Goal: Information Seeking & Learning: Learn about a topic

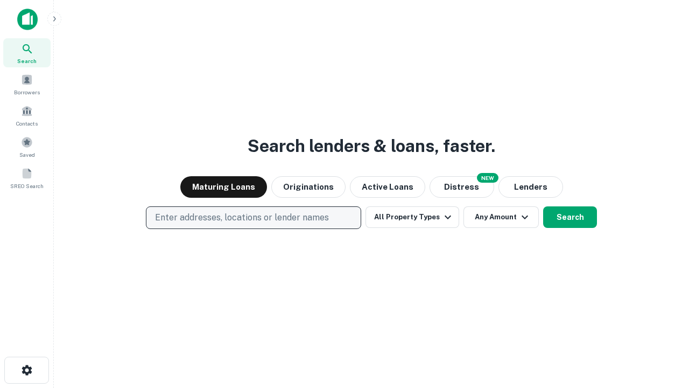
click at [253, 218] on p "Enter addresses, locations or lender names" at bounding box center [242, 217] width 174 height 13
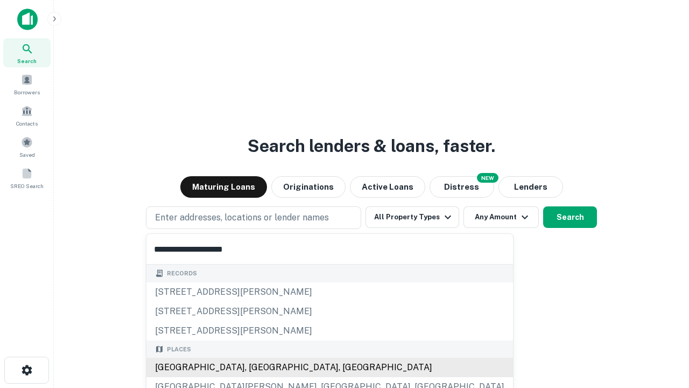
click at [257, 367] on div "[GEOGRAPHIC_DATA], [GEOGRAPHIC_DATA], [GEOGRAPHIC_DATA]" at bounding box center [329, 367] width 367 height 19
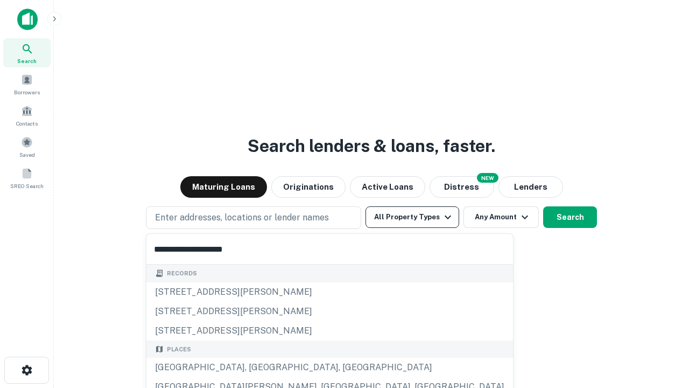
click at [412, 217] on button "All Property Types" at bounding box center [413, 217] width 94 height 22
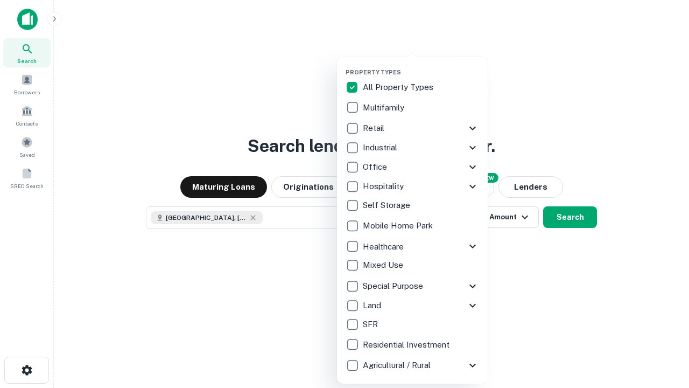
click at [421, 65] on button "button" at bounding box center [421, 65] width 151 height 1
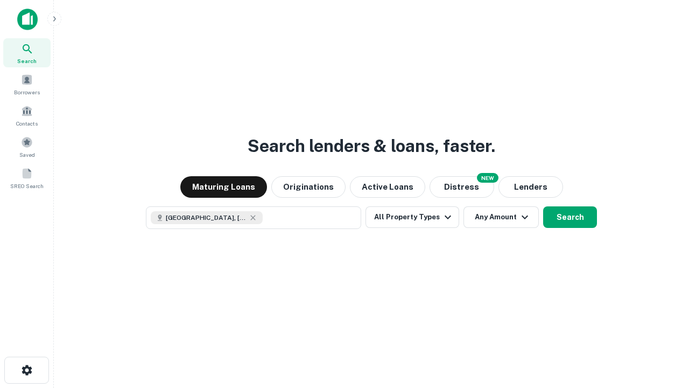
scroll to position [17, 0]
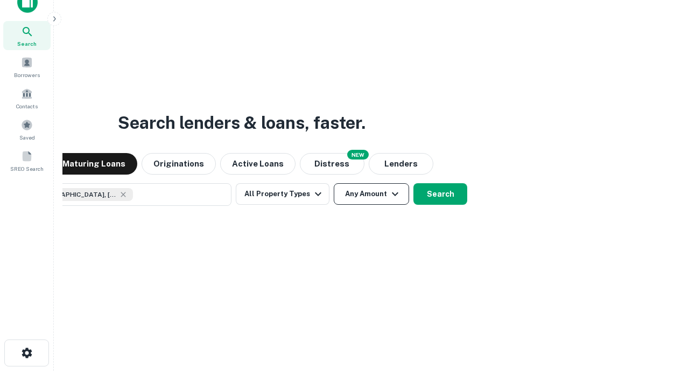
click at [334, 183] on button "Any Amount" at bounding box center [371, 194] width 75 height 22
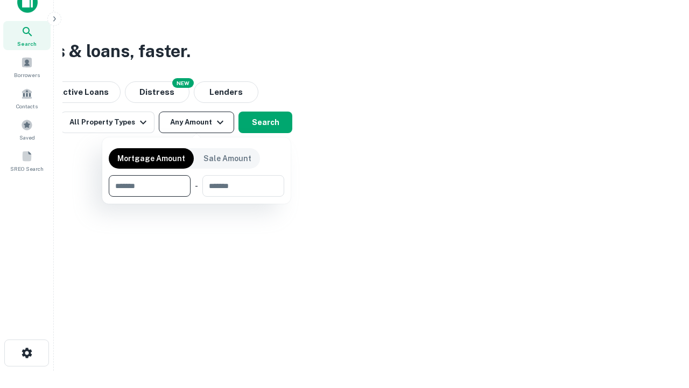
type input "*******"
click at [197, 197] on button "button" at bounding box center [197, 197] width 176 height 1
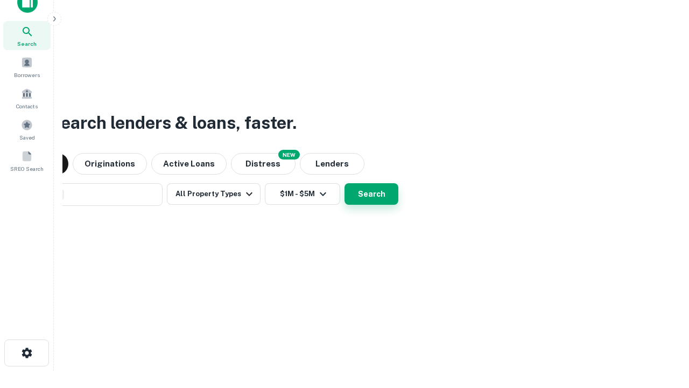
click at [345, 183] on button "Search" at bounding box center [372, 194] width 54 height 22
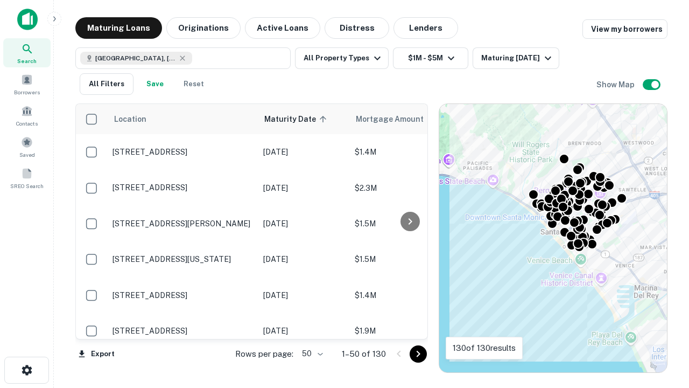
click at [311, 353] on body "Search Borrowers Contacts Saved SREO Search Maturing Loans Originations Active …" at bounding box center [344, 194] width 689 height 388
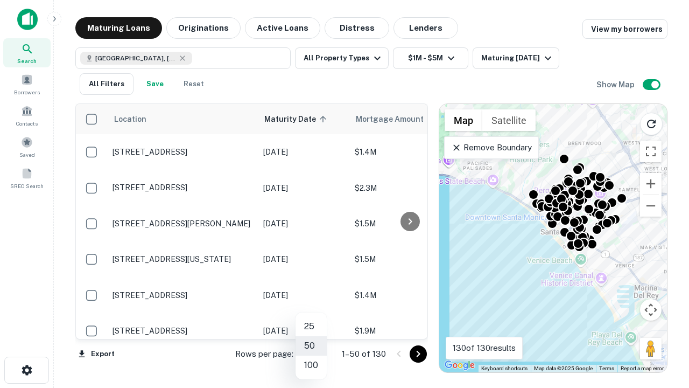
click at [311, 326] on li "25" at bounding box center [311, 326] width 31 height 19
type input "**"
click at [418, 353] on icon "Go to next page" at bounding box center [418, 353] width 13 height 13
